Goal: Task Accomplishment & Management: Manage account settings

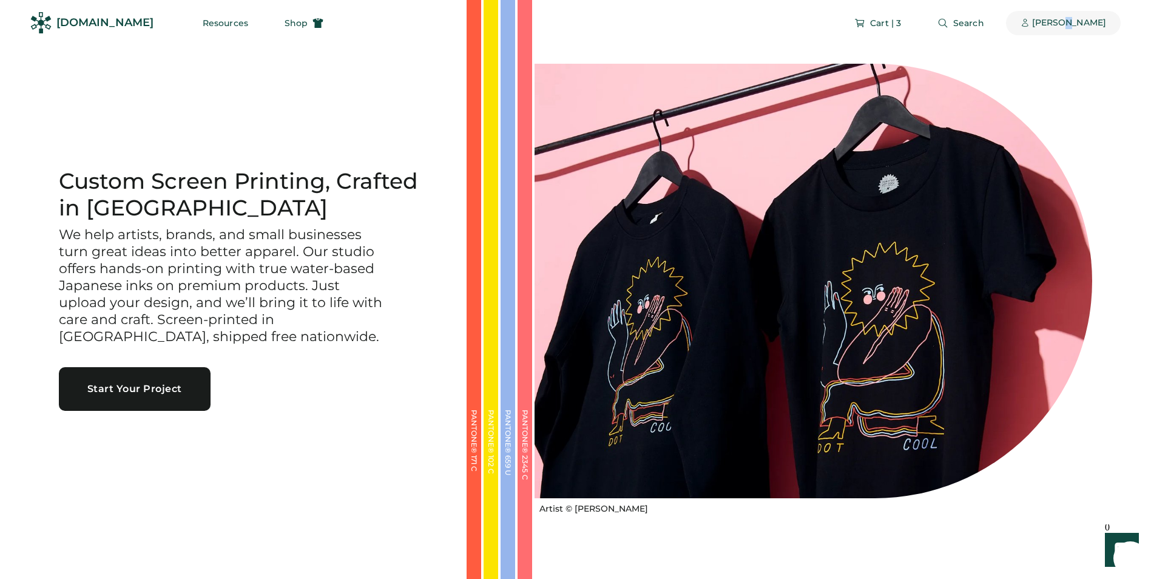
click at [1047, 27] on div "[PERSON_NAME]" at bounding box center [1069, 23] width 74 height 12
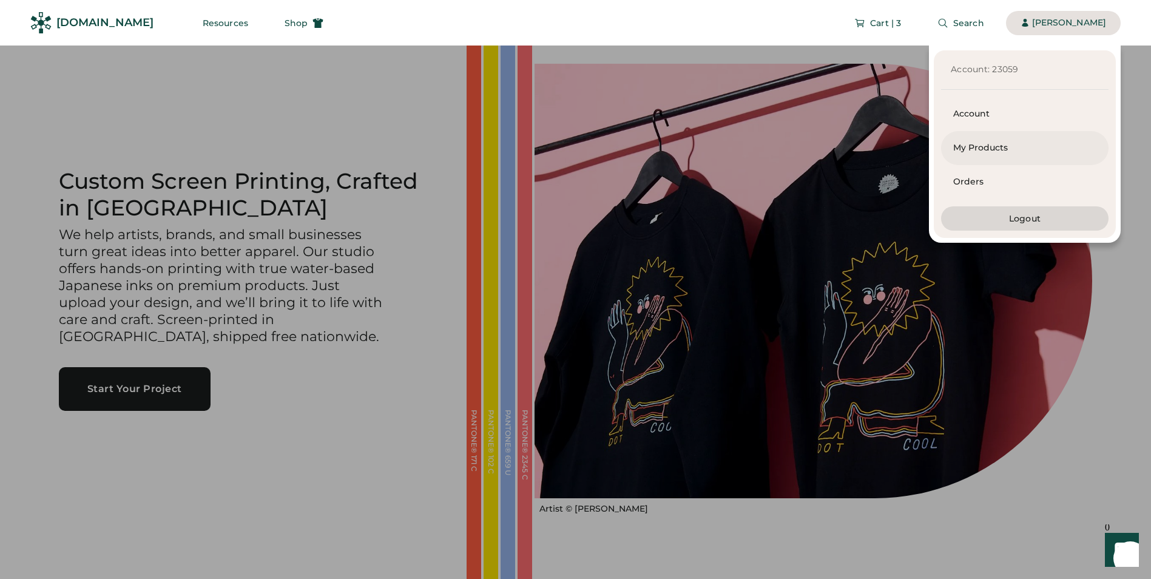
drag, startPoint x: 1047, startPoint y: 27, endPoint x: 971, endPoint y: 146, distance: 141.9
click at [971, 146] on div "My Products" at bounding box center [1024, 148] width 143 height 12
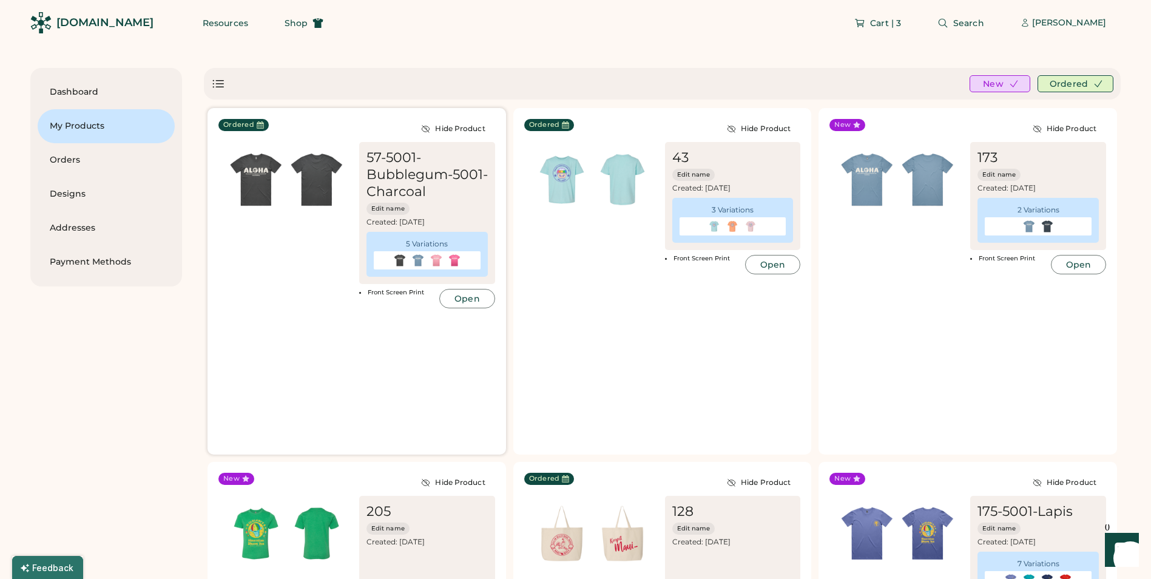
click at [244, 175] on img at bounding box center [256, 179] width 61 height 61
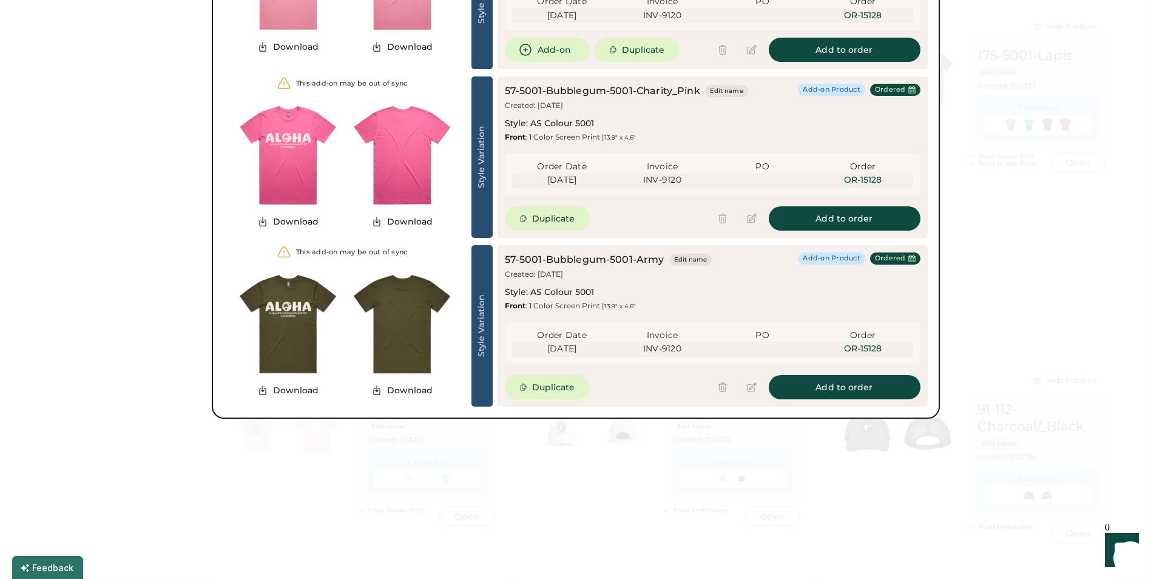
scroll to position [485, 0]
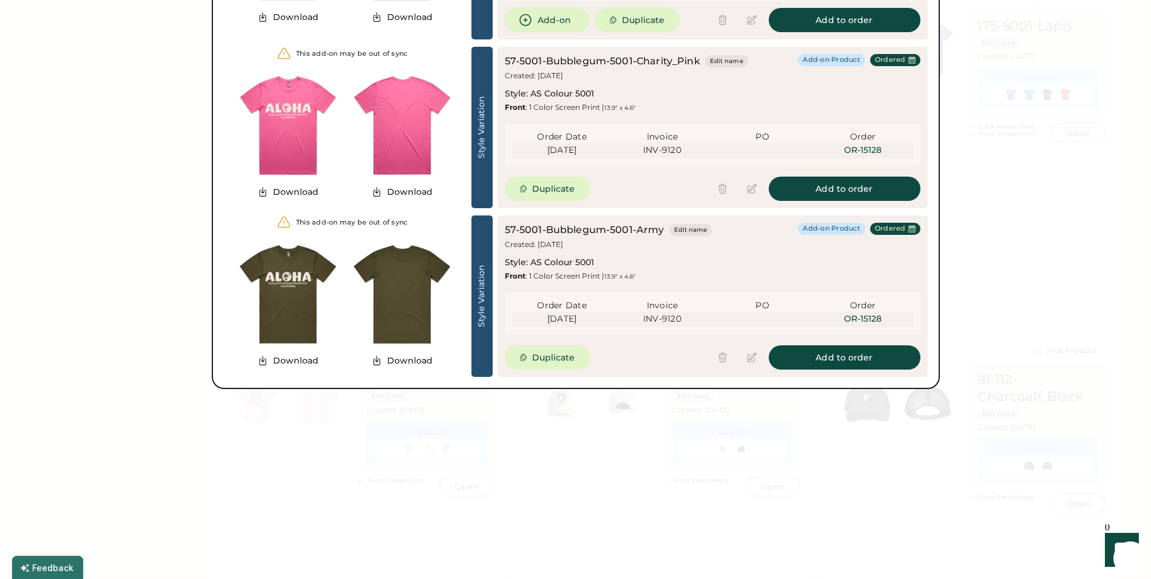
drag, startPoint x: 170, startPoint y: 338, endPoint x: 161, endPoint y: 334, distance: 9.2
click at [167, 337] on div at bounding box center [575, 289] width 1151 height 579
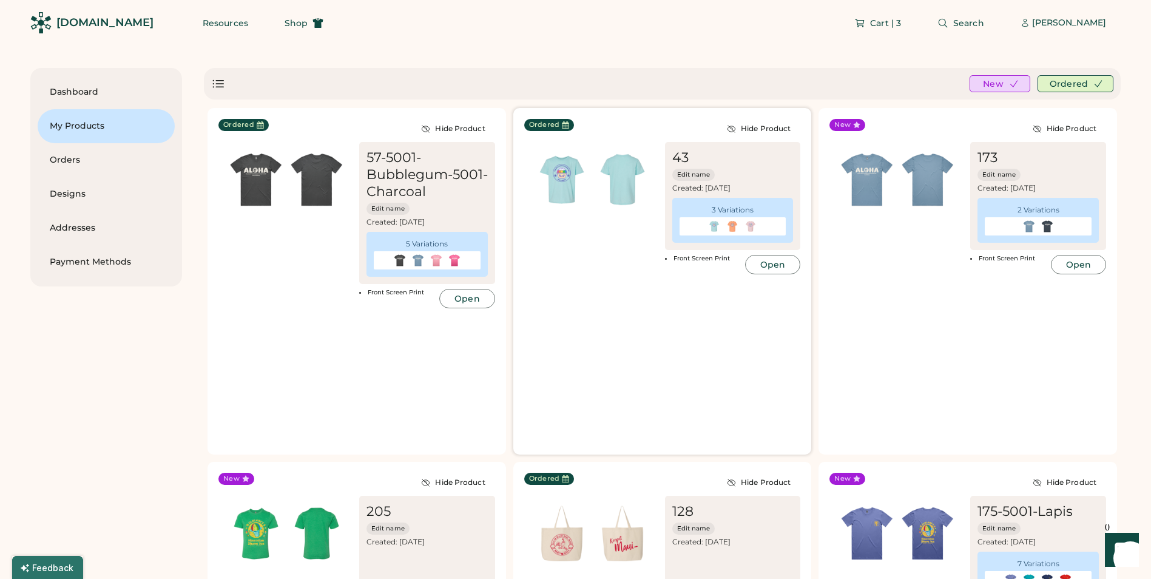
click at [567, 196] on img at bounding box center [561, 179] width 61 height 61
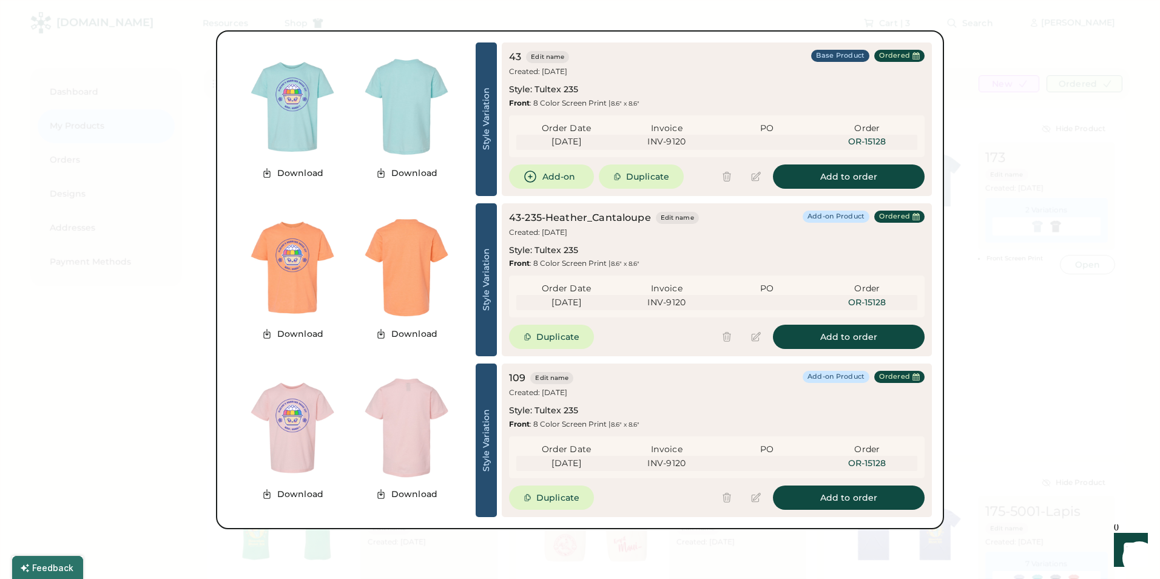
click at [129, 501] on div at bounding box center [580, 289] width 1160 height 579
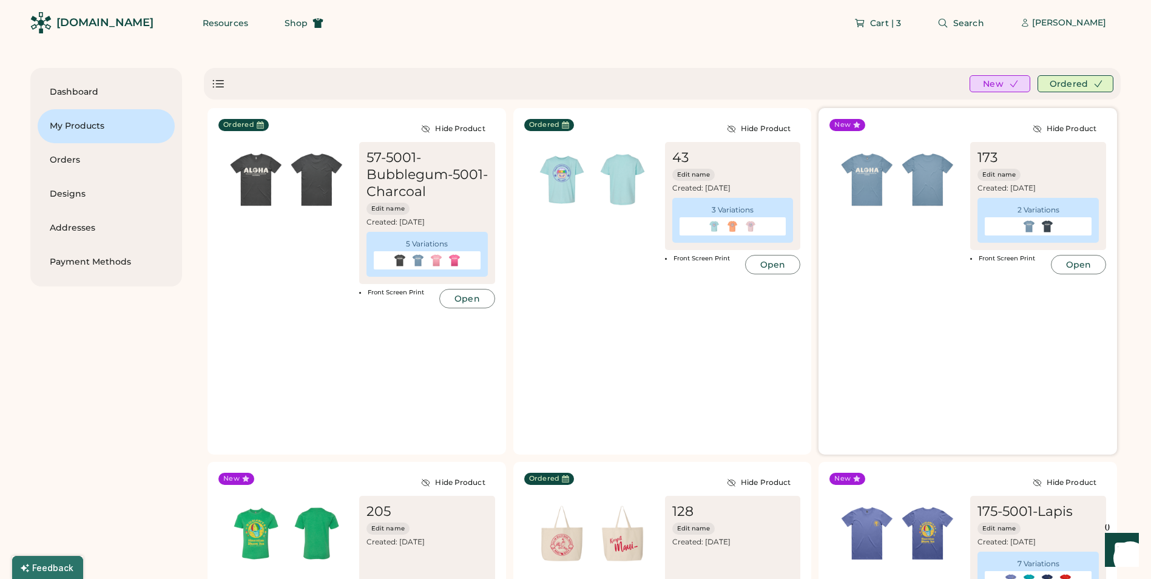
click at [852, 195] on img at bounding box center [867, 179] width 61 height 61
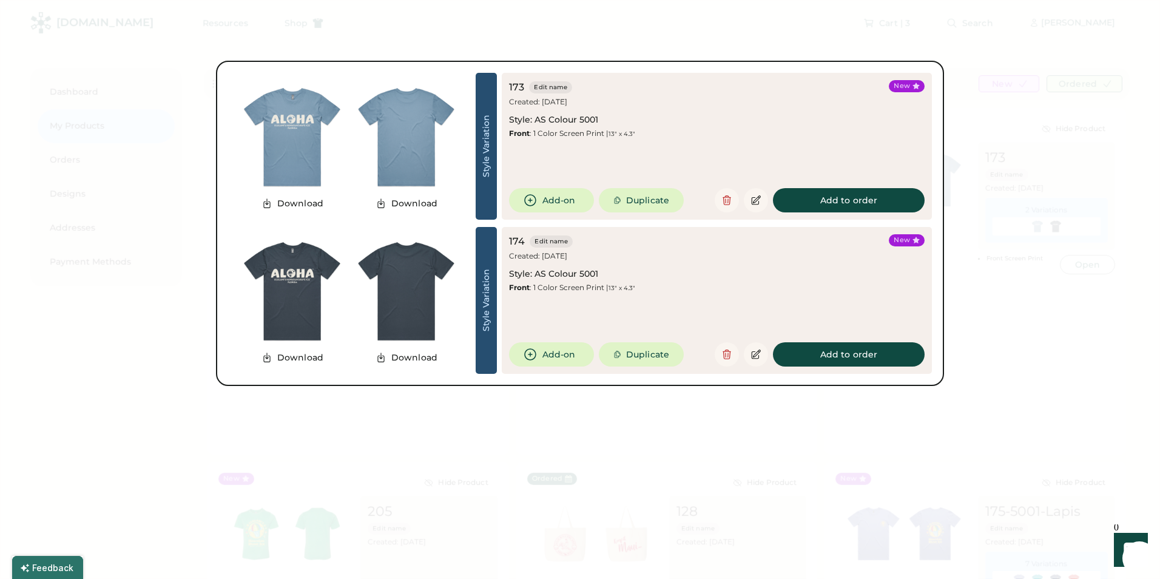
click at [175, 325] on div at bounding box center [580, 289] width 1160 height 579
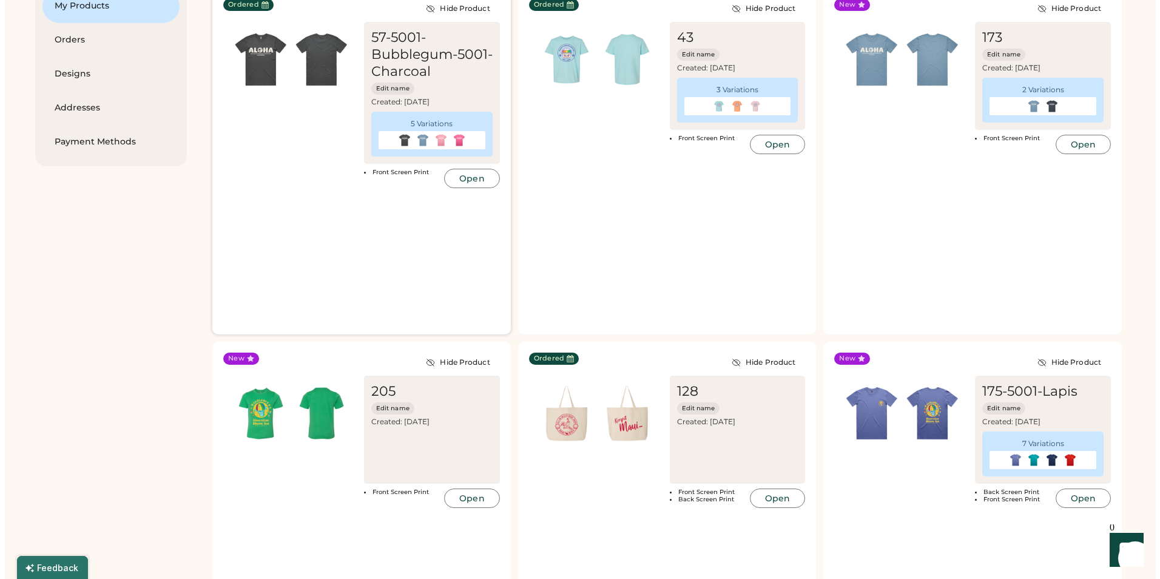
scroll to position [121, 0]
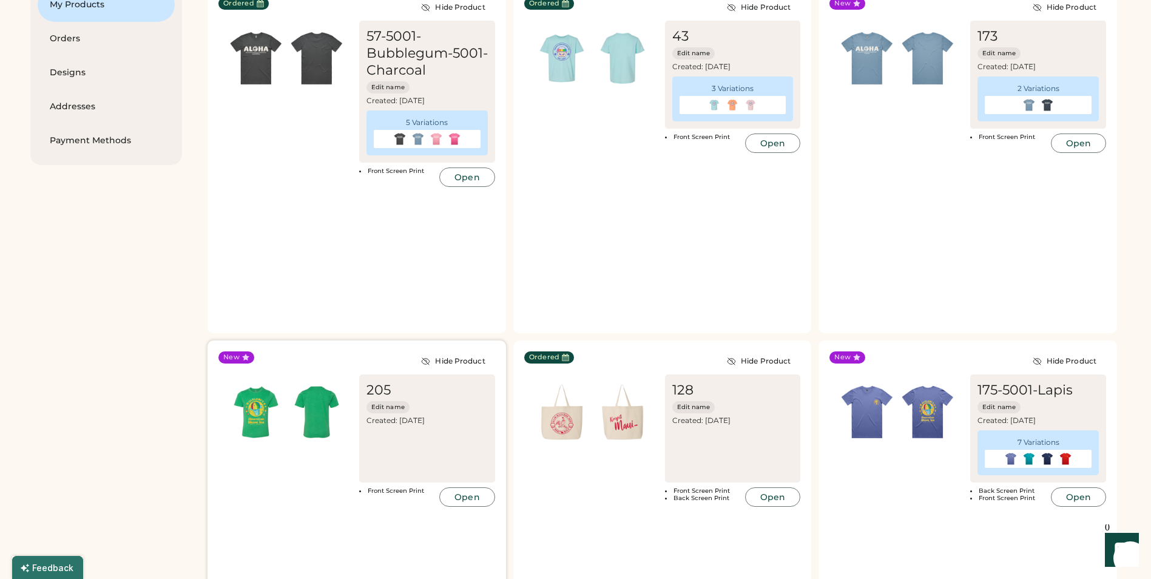
click at [249, 411] on img at bounding box center [256, 412] width 61 height 61
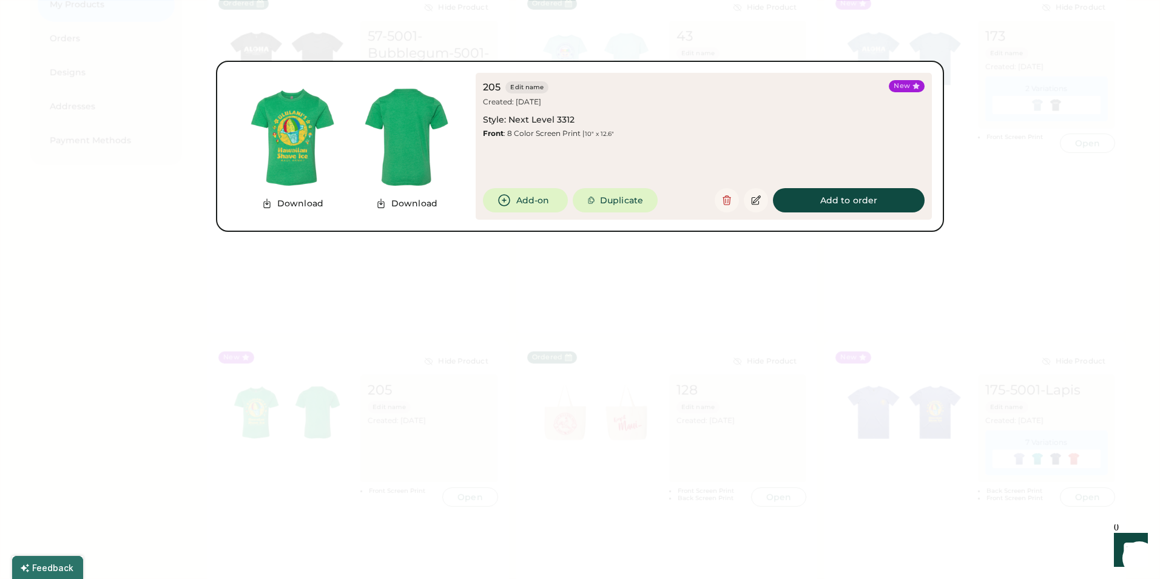
click at [167, 222] on div at bounding box center [580, 289] width 1160 height 579
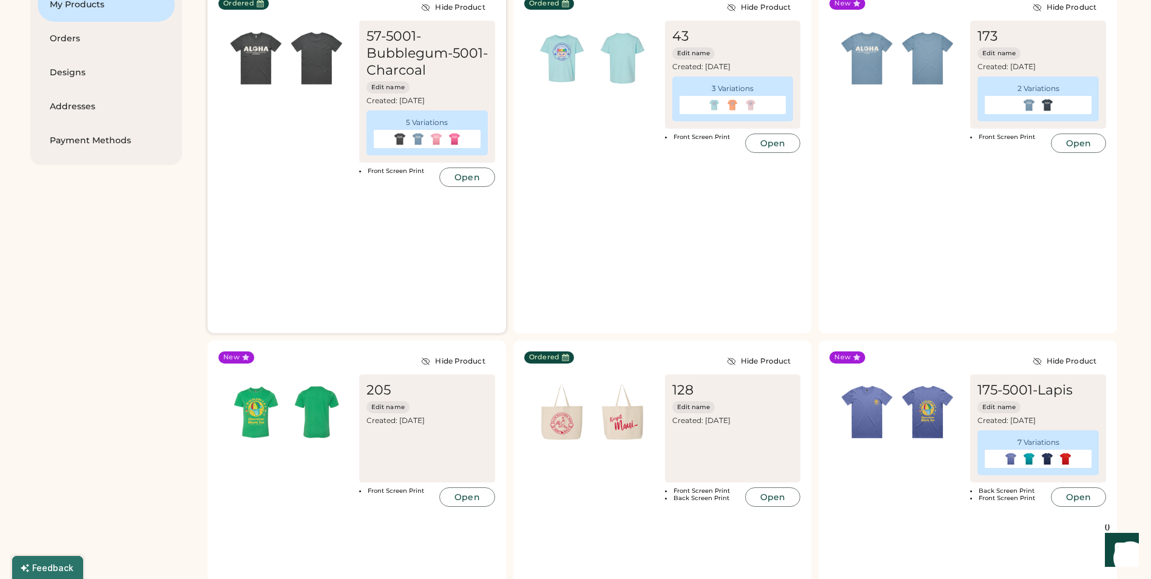
scroll to position [182, 0]
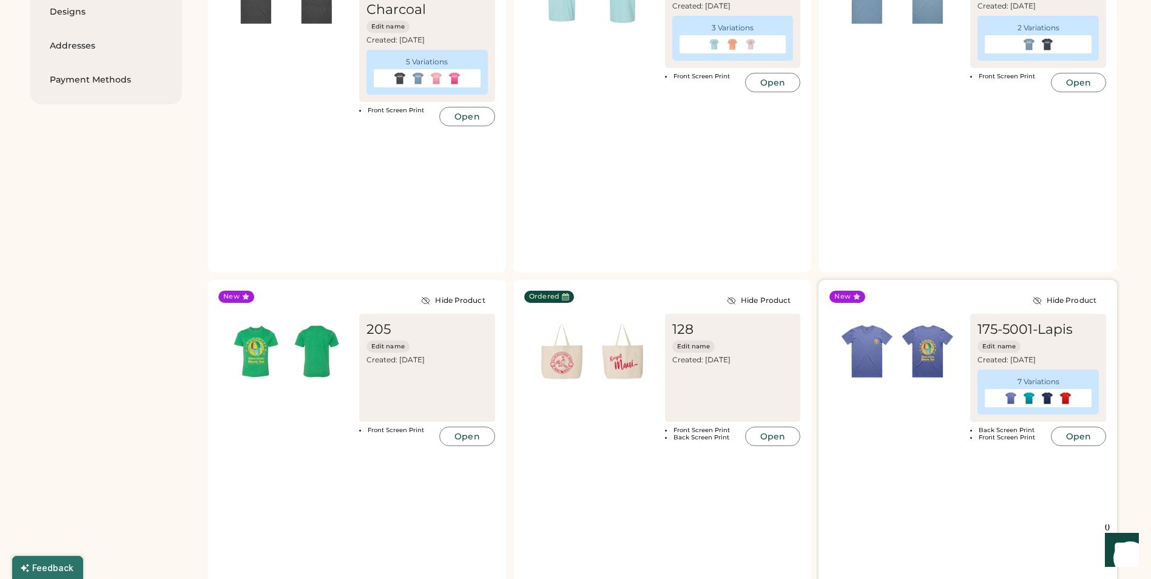
click at [930, 350] on img at bounding box center [927, 351] width 61 height 61
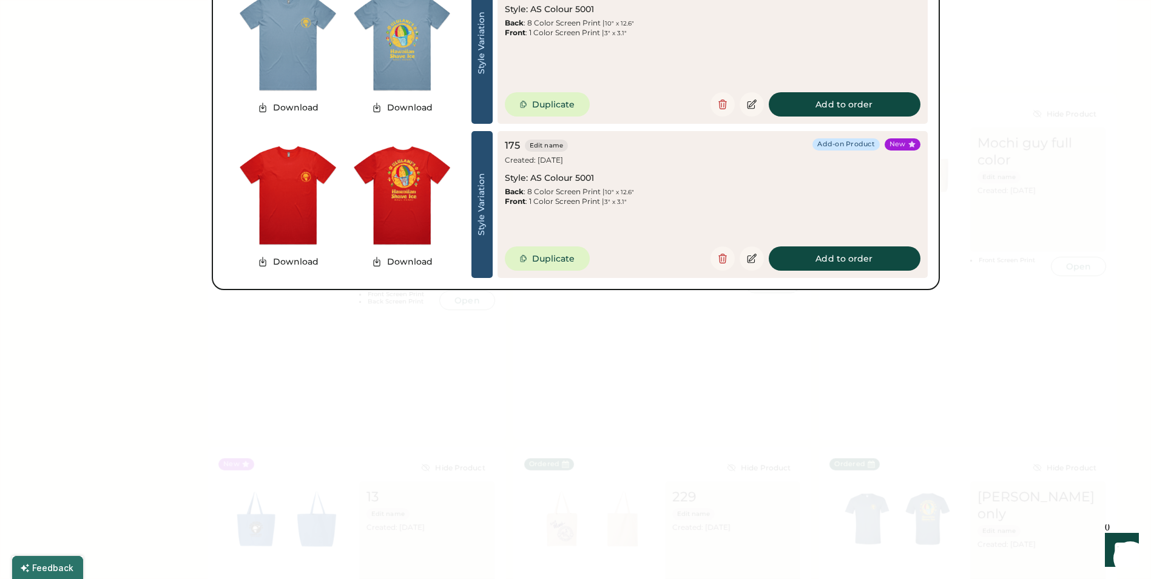
scroll to position [1092, 0]
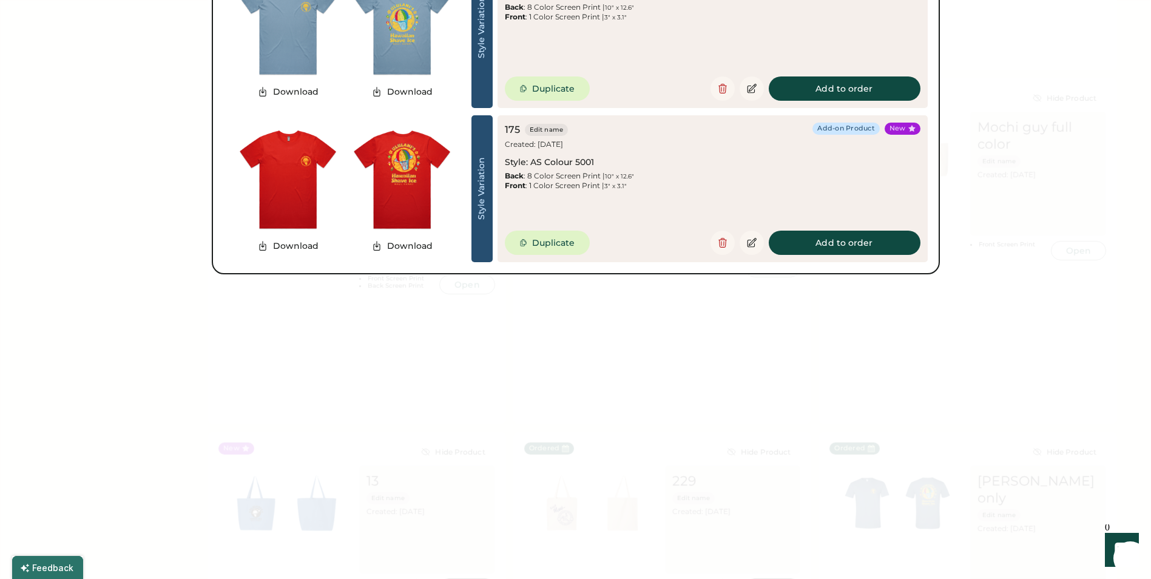
click at [178, 292] on div at bounding box center [575, 289] width 1151 height 579
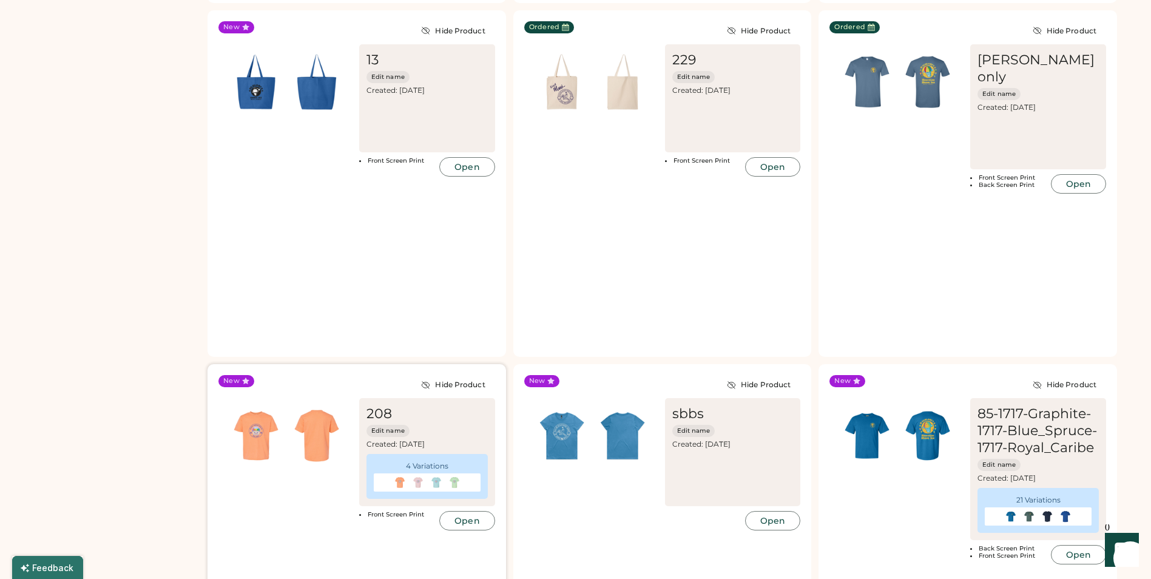
scroll to position [1517, 0]
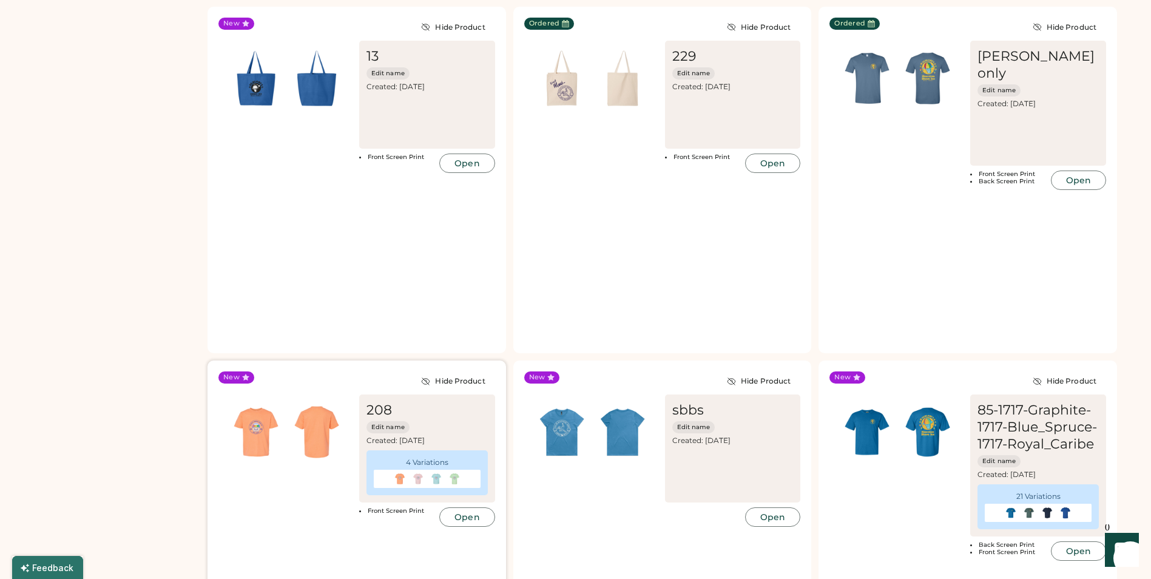
click at [329, 402] on img at bounding box center [316, 432] width 61 height 61
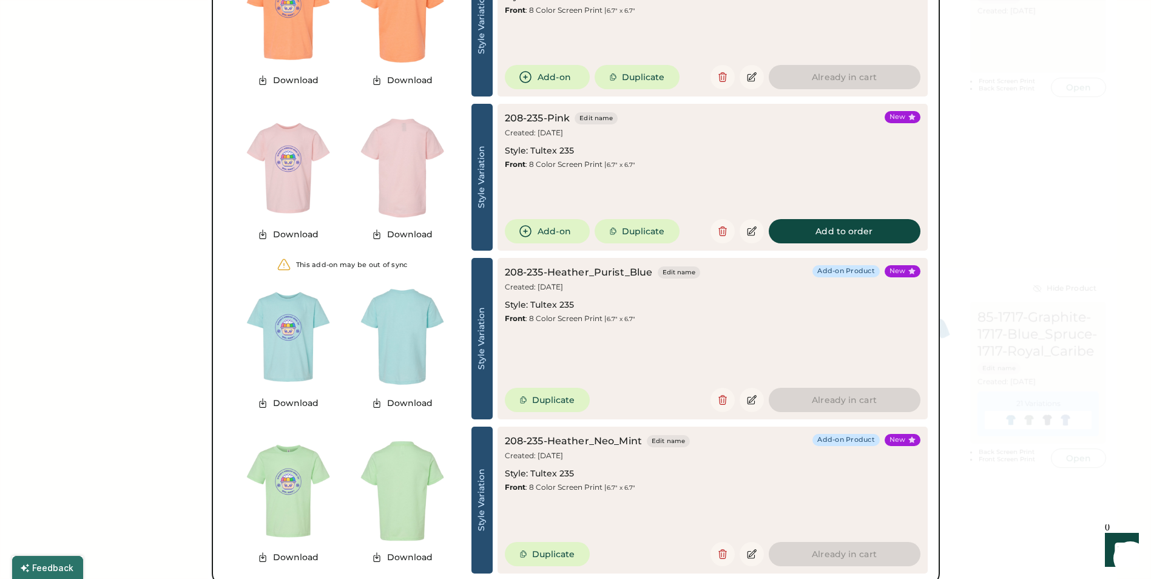
scroll to position [1638, 0]
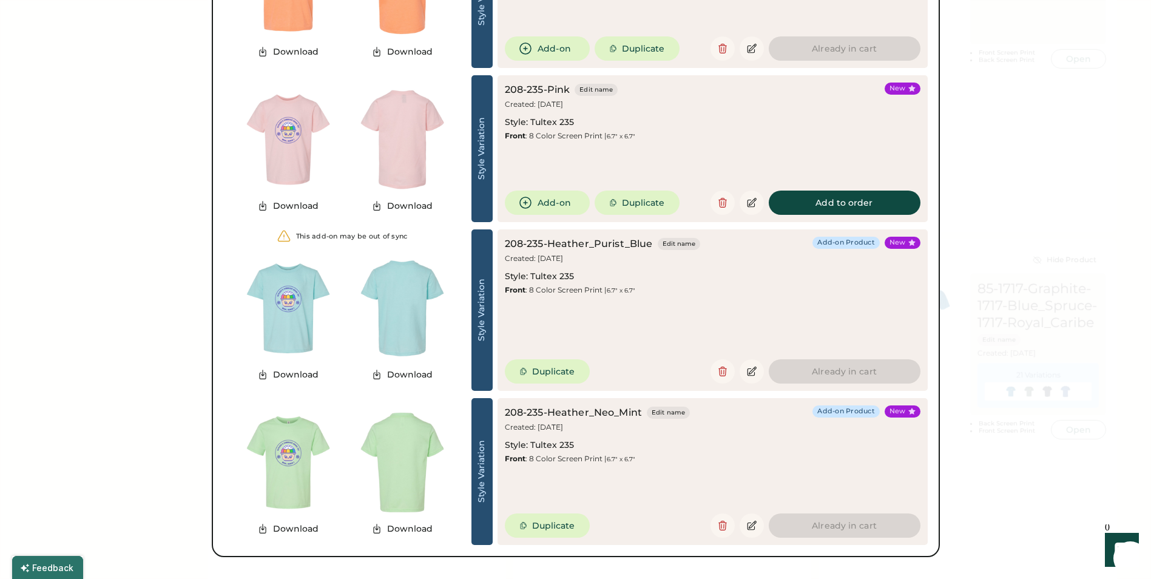
click at [85, 248] on div at bounding box center [575, 289] width 1151 height 579
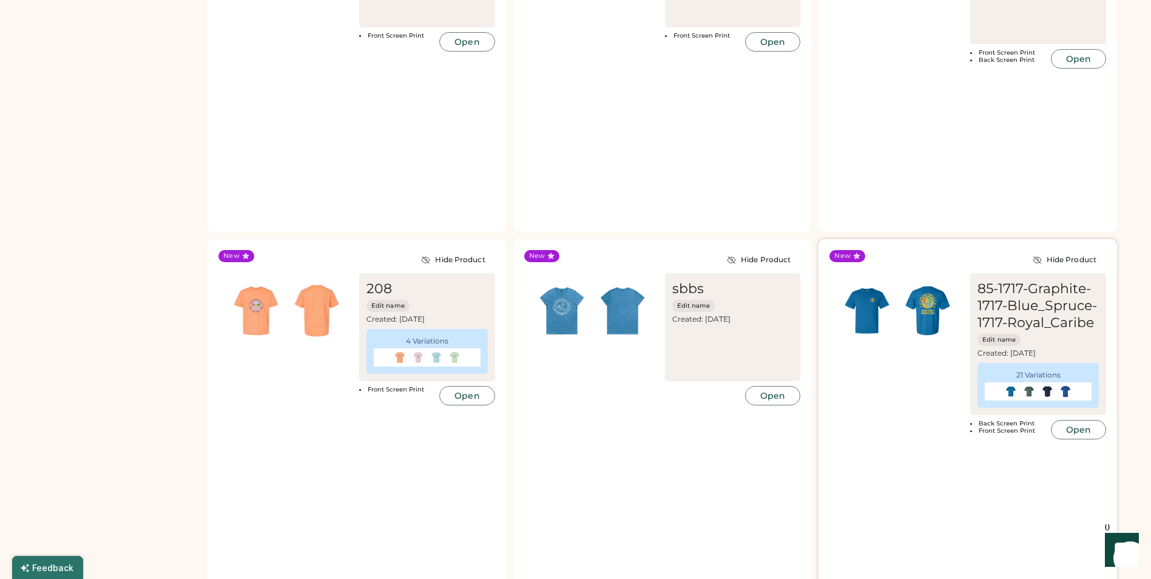
click at [877, 280] on img at bounding box center [867, 310] width 61 height 61
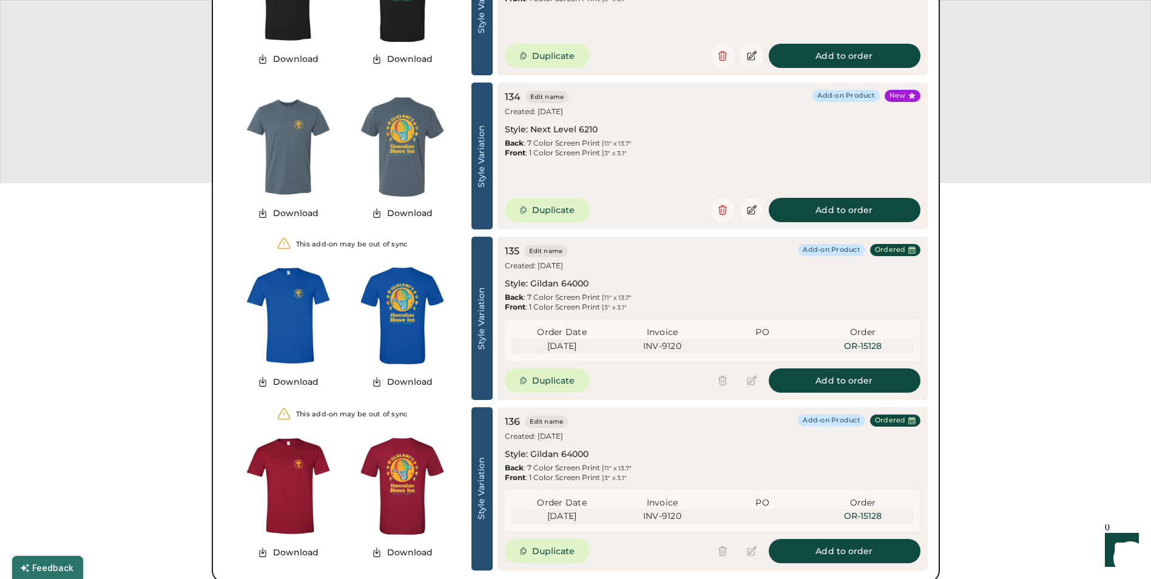
scroll to position [4469, 0]
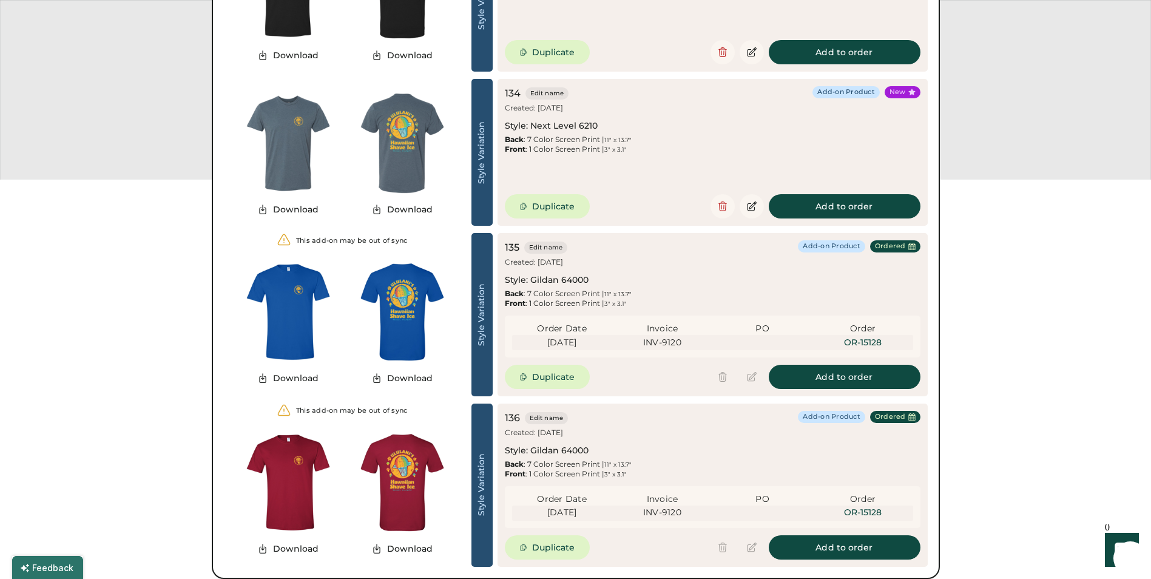
click at [102, 117] on div at bounding box center [575, 289] width 1151 height 579
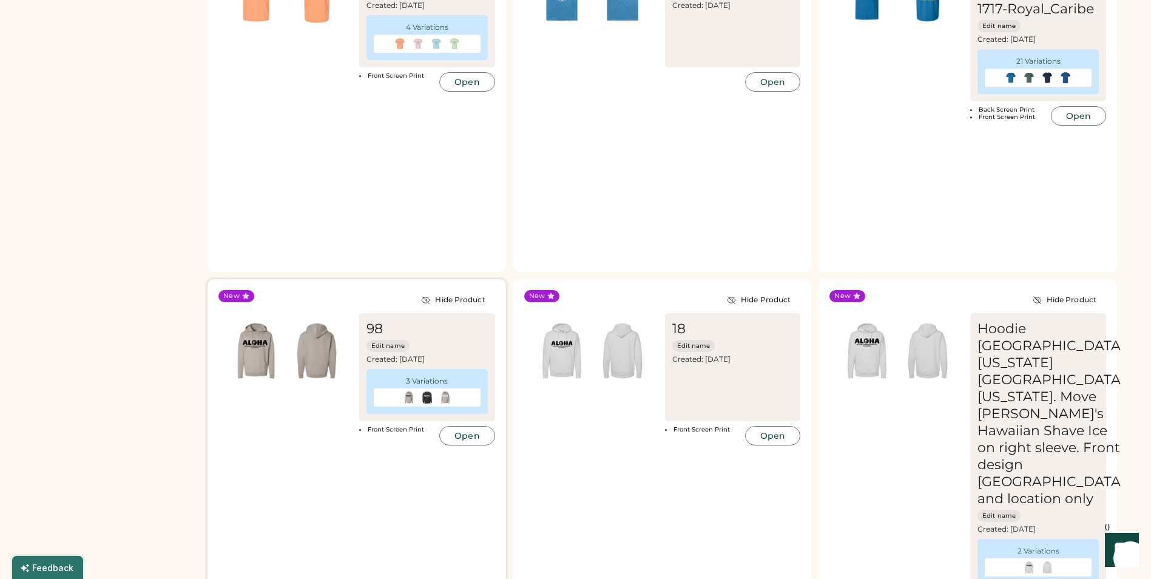
scroll to position [2134, 0]
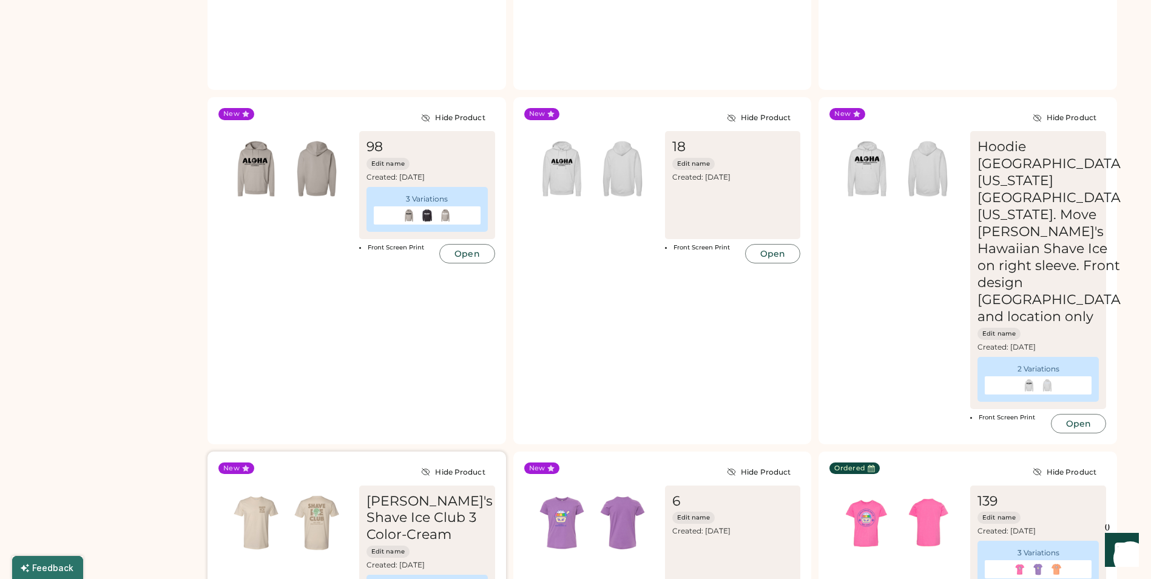
click at [327, 493] on img at bounding box center [316, 523] width 61 height 61
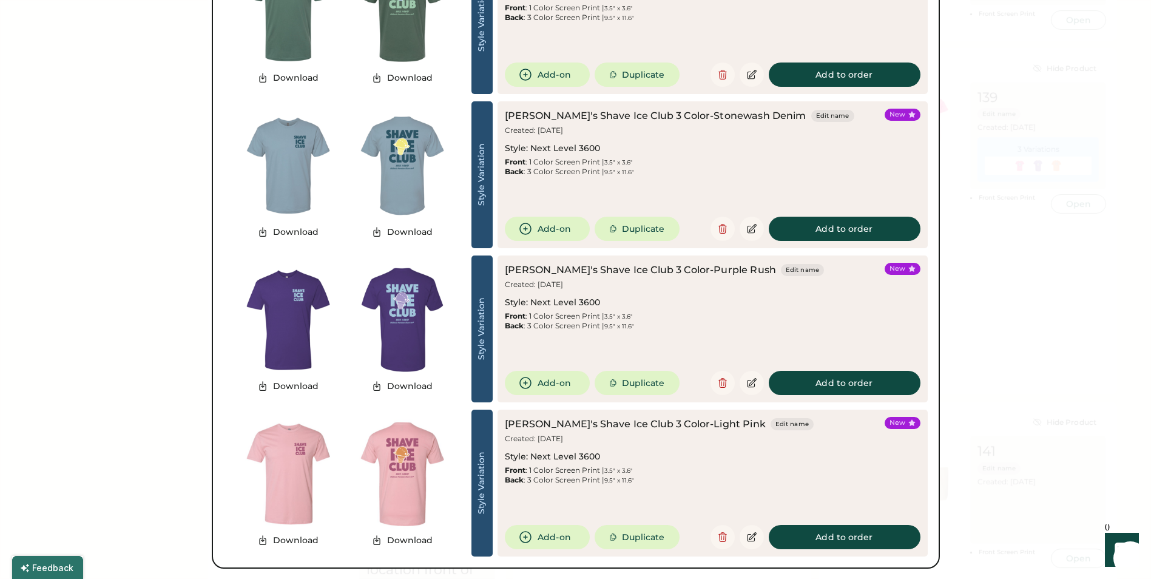
scroll to position [2558, 0]
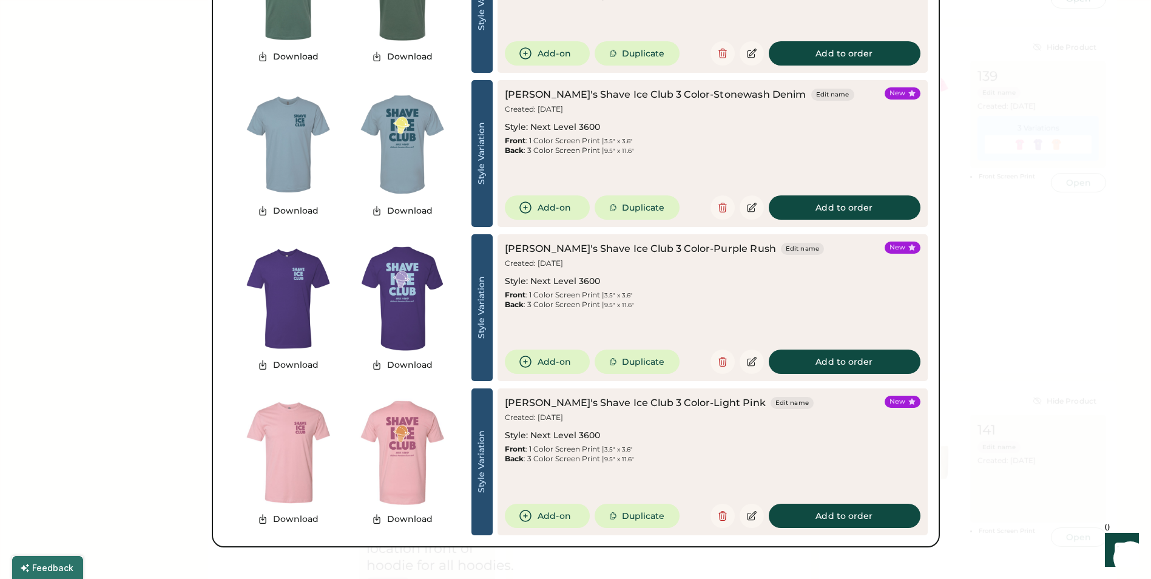
click at [126, 272] on div at bounding box center [575, 289] width 1151 height 579
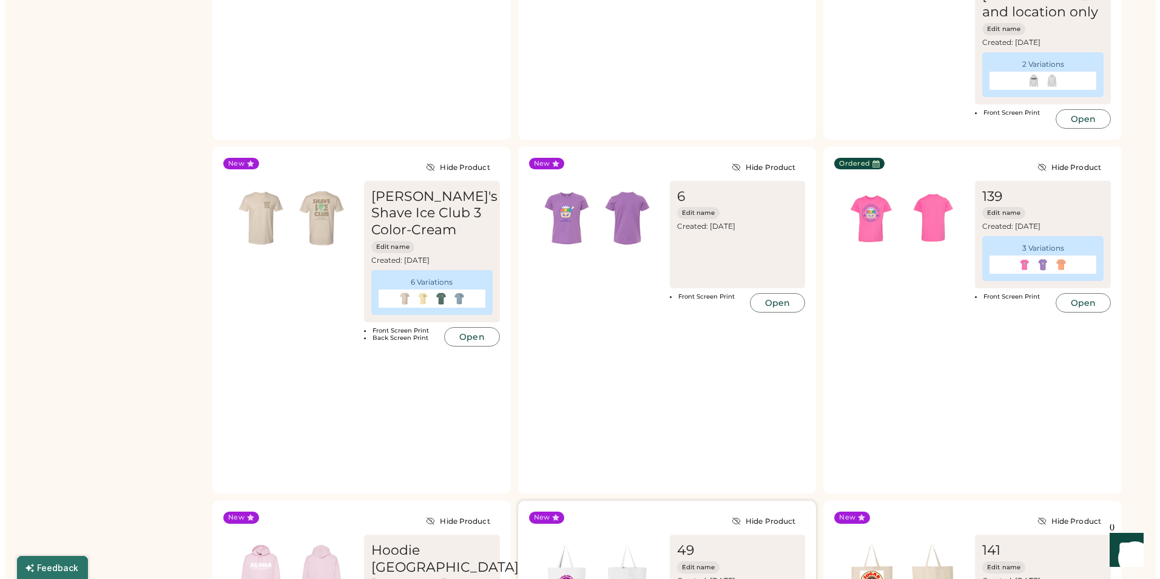
scroll to position [2437, 0]
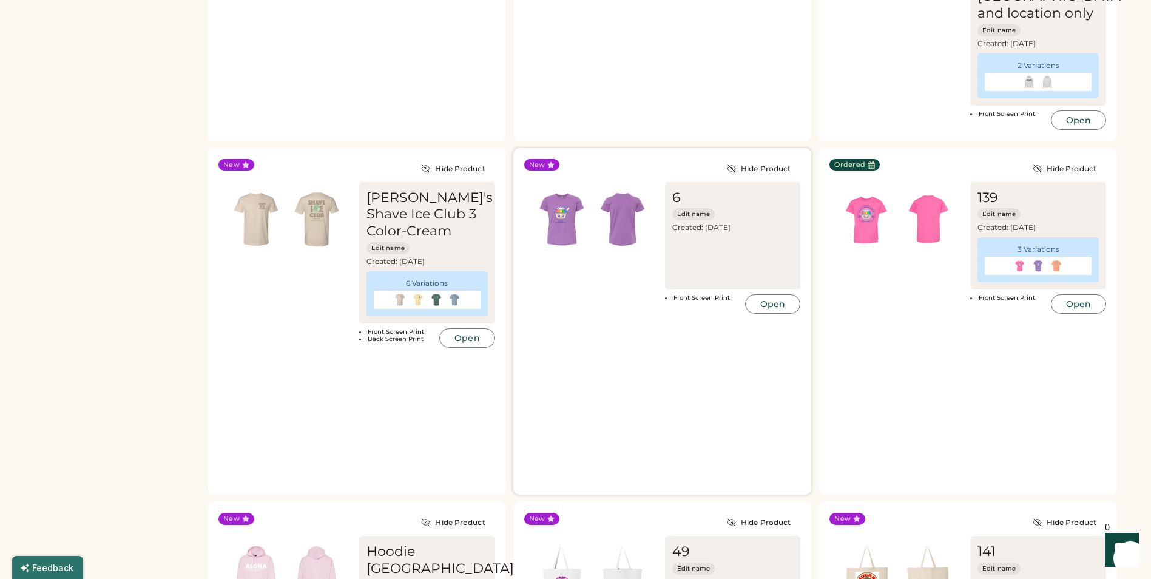
click at [598, 182] on div "6 Edit name Created: [DATE] Front Screen Print Open" at bounding box center [662, 248] width 277 height 132
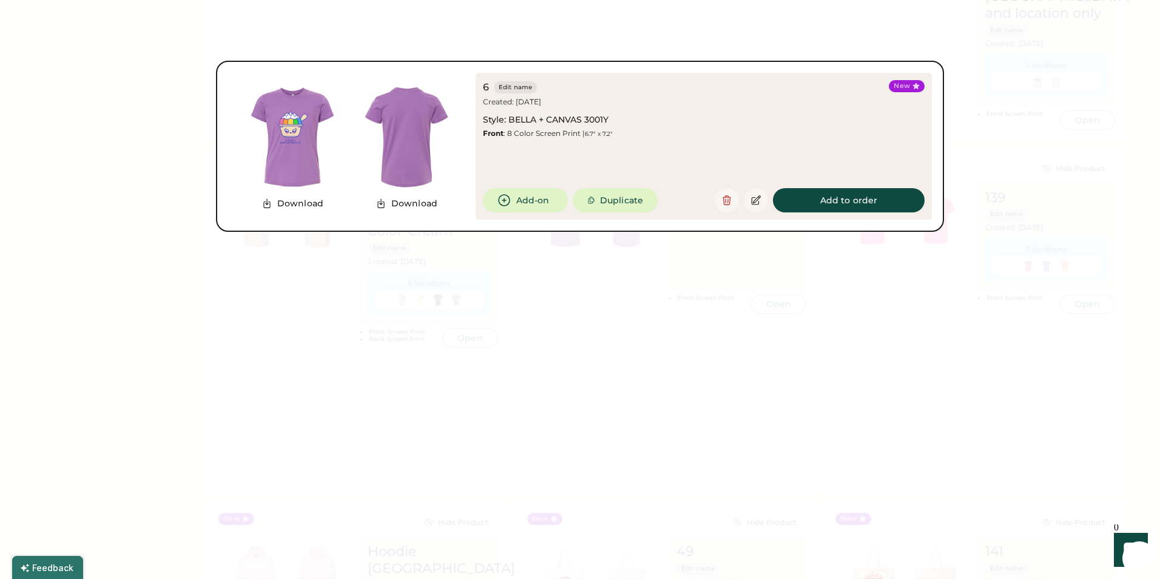
click at [149, 183] on div at bounding box center [580, 289] width 1160 height 579
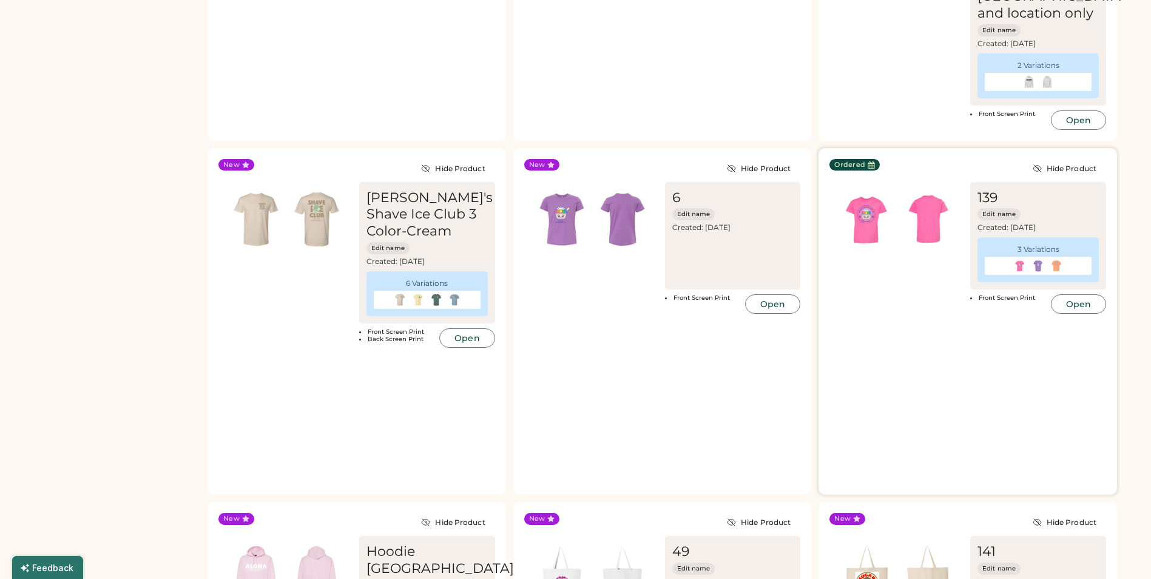
click at [938, 218] on div "Ordered Hide Product 139 Edit name Created: [DATE] 3 Variations Front Screen Pr…" at bounding box center [967, 321] width 298 height 346
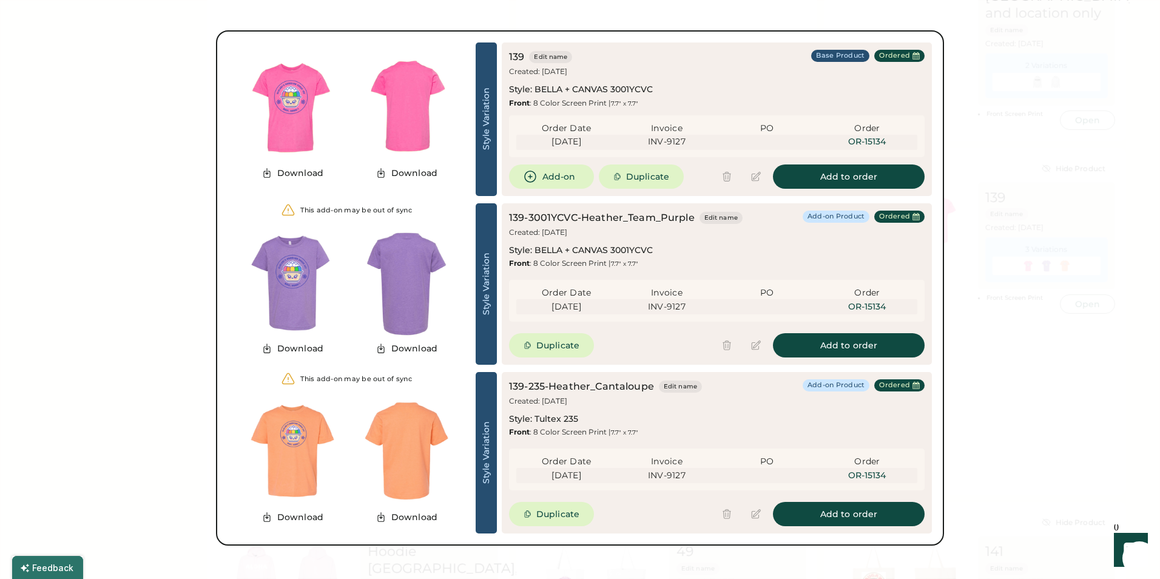
click at [113, 137] on div at bounding box center [580, 289] width 1160 height 579
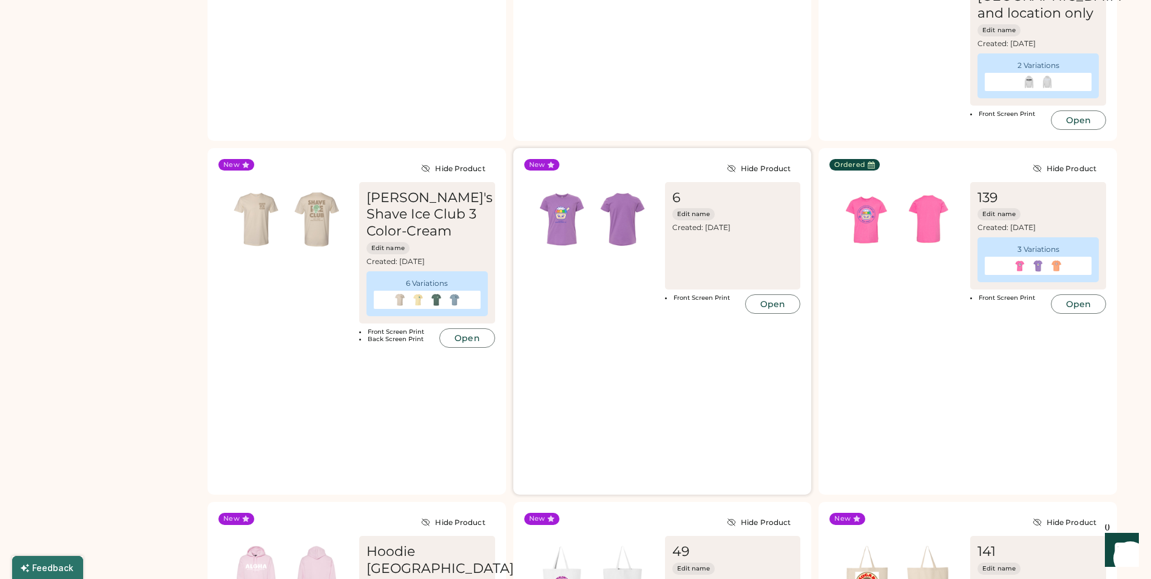
click at [610, 182] on div "6 Edit name Created: [DATE] Front Screen Print Open" at bounding box center [662, 248] width 277 height 132
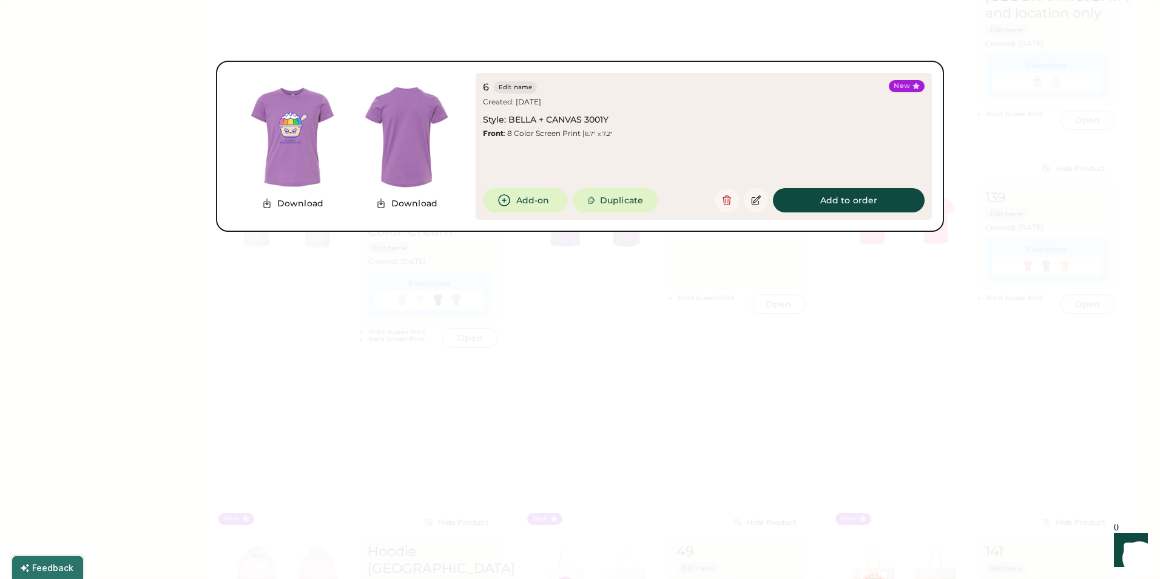
click at [144, 261] on div at bounding box center [580, 289] width 1160 height 579
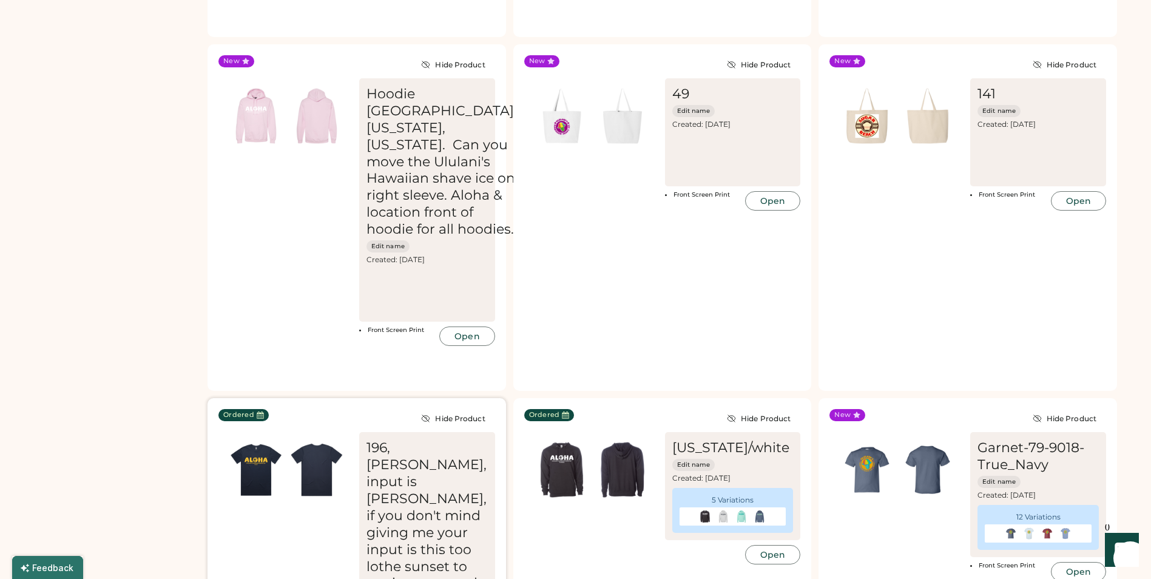
scroll to position [2922, 0]
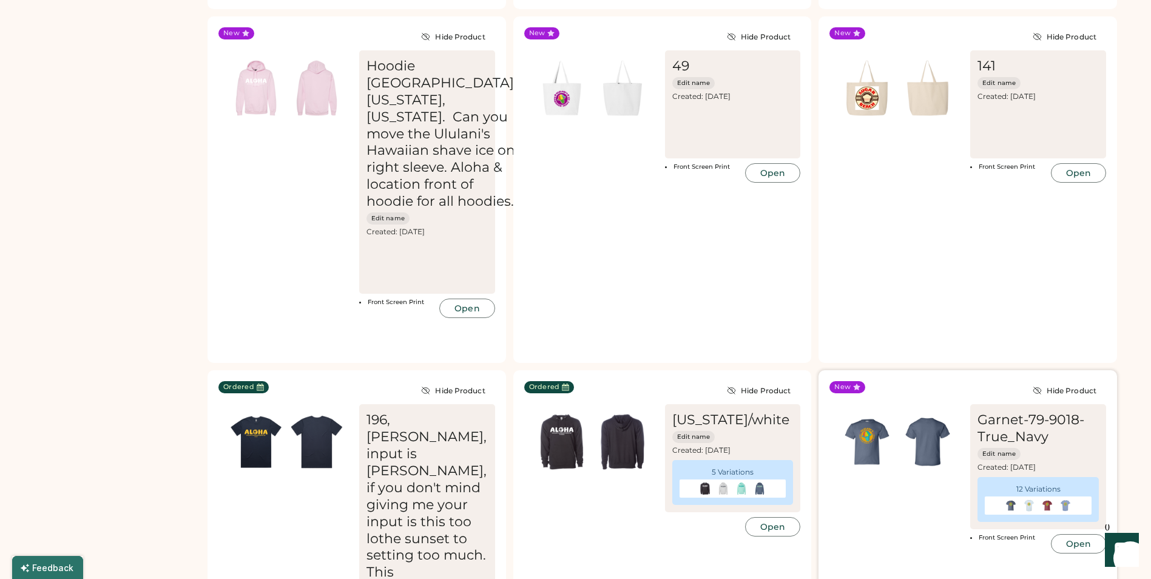
click at [882, 404] on div "Garnet-79-9018-True_Navy Edit name Created: [DATE] 12 Variations Front Screen P…" at bounding box center [967, 478] width 277 height 149
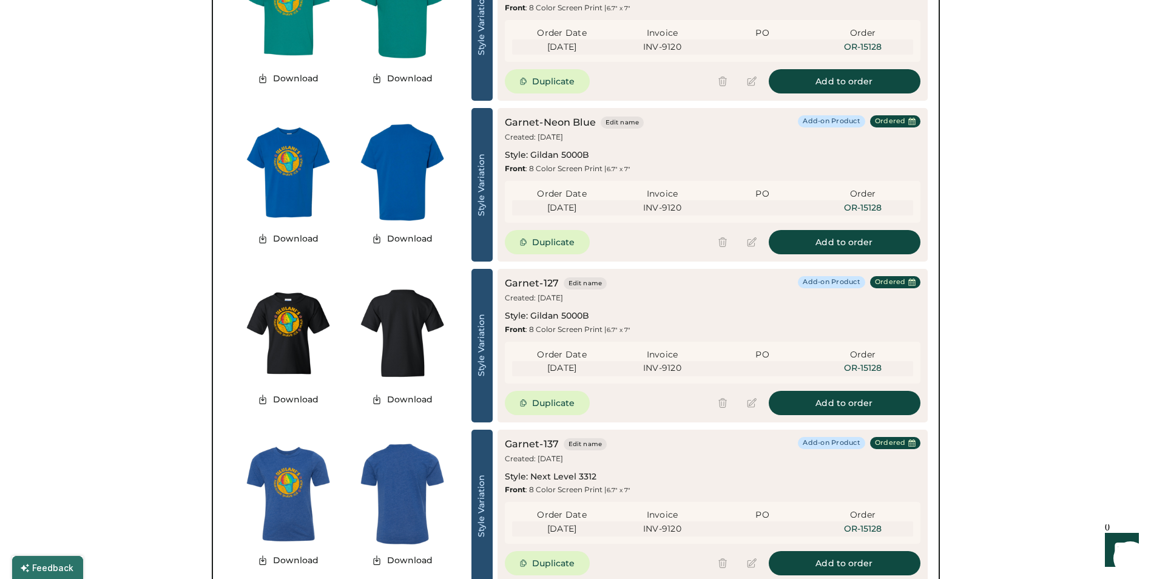
scroll to position [4668, 0]
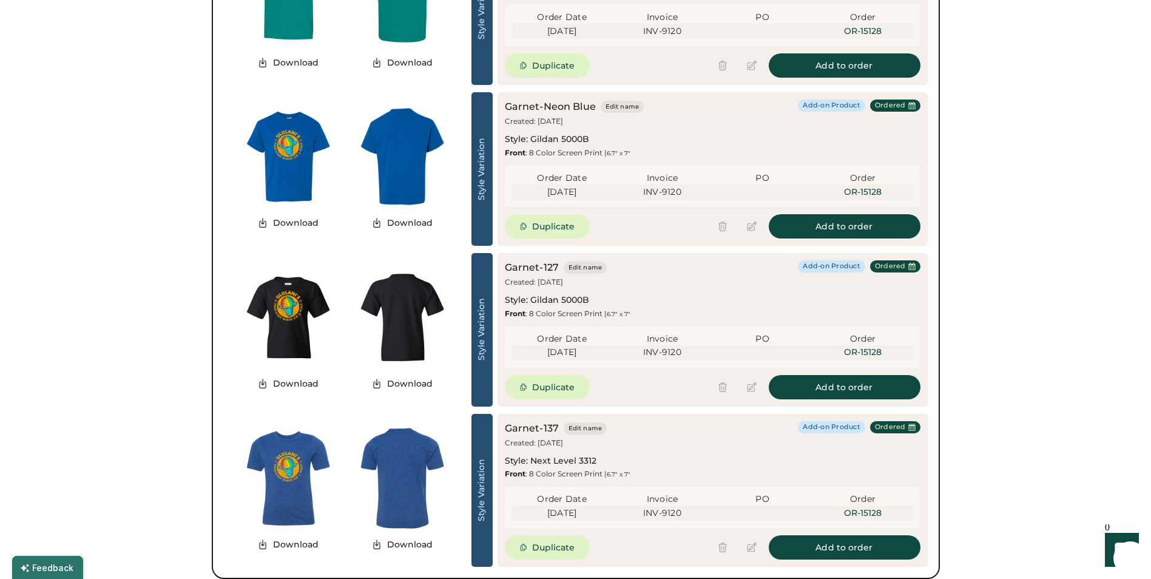
click at [107, 304] on div at bounding box center [575, 289] width 1151 height 579
